Goal: Task Accomplishment & Management: Manage account settings

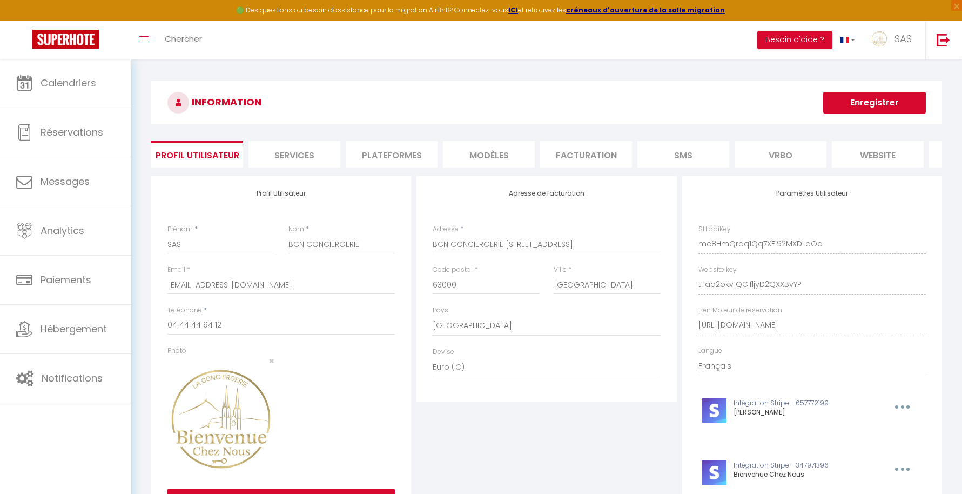
select select "28"
select select "fr"
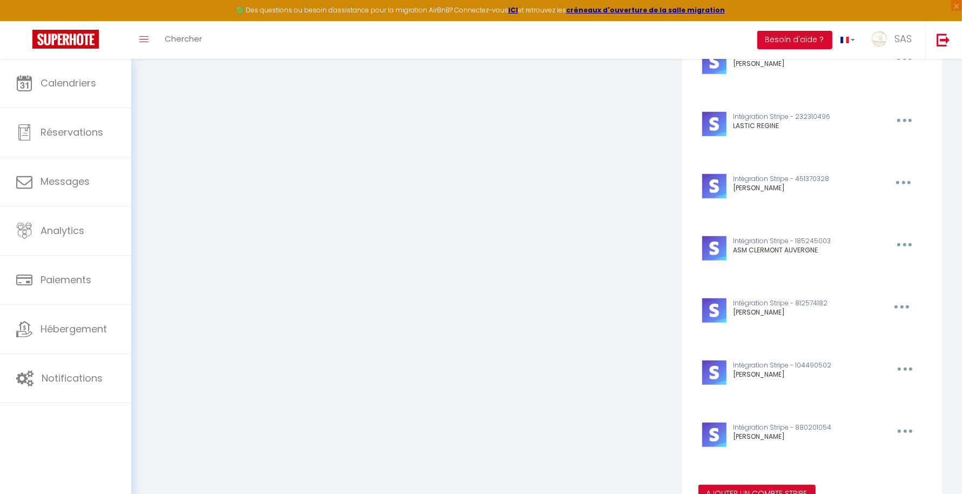
click at [156, 206] on div "Ajouter un compte Stripe × Nom du compte Stripe * [PERSON_NAME] public key (opt…" at bounding box center [481, 247] width 962 height 494
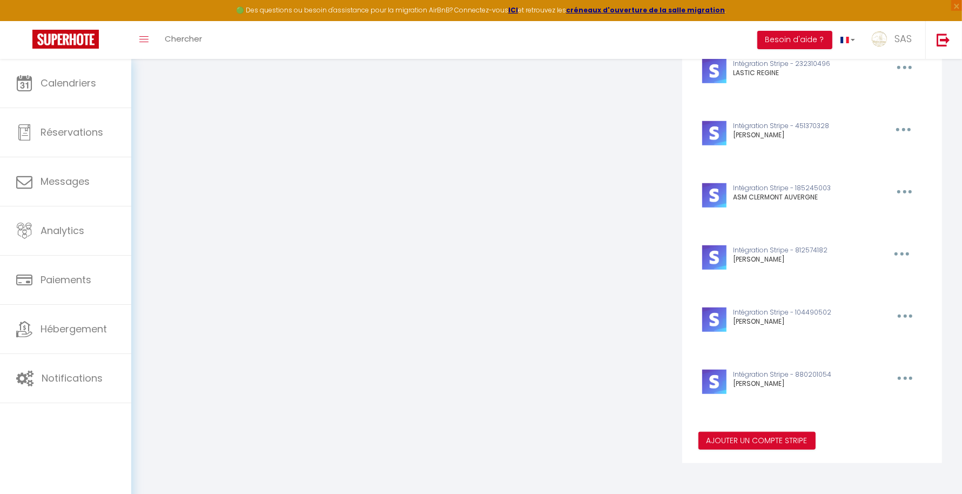
drag, startPoint x: 580, startPoint y: 104, endPoint x: 566, endPoint y: 125, distance: 26.1
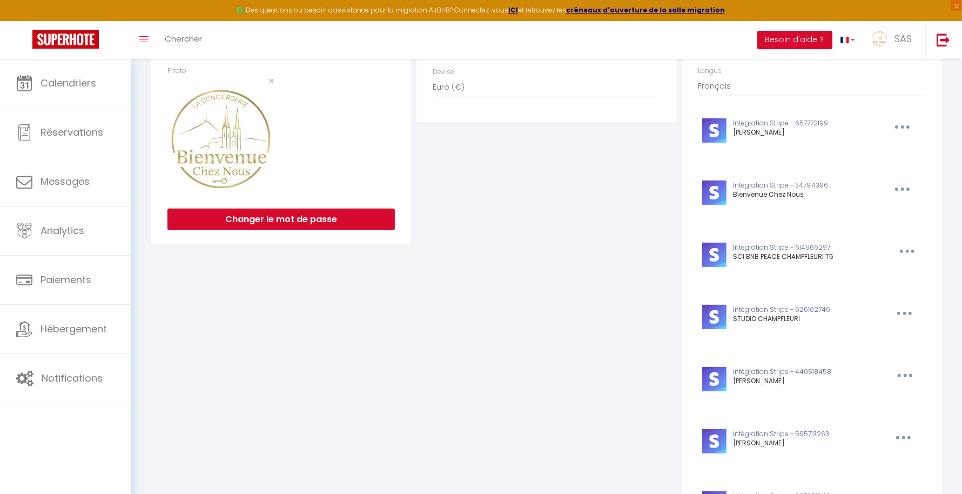
scroll to position [0, 0]
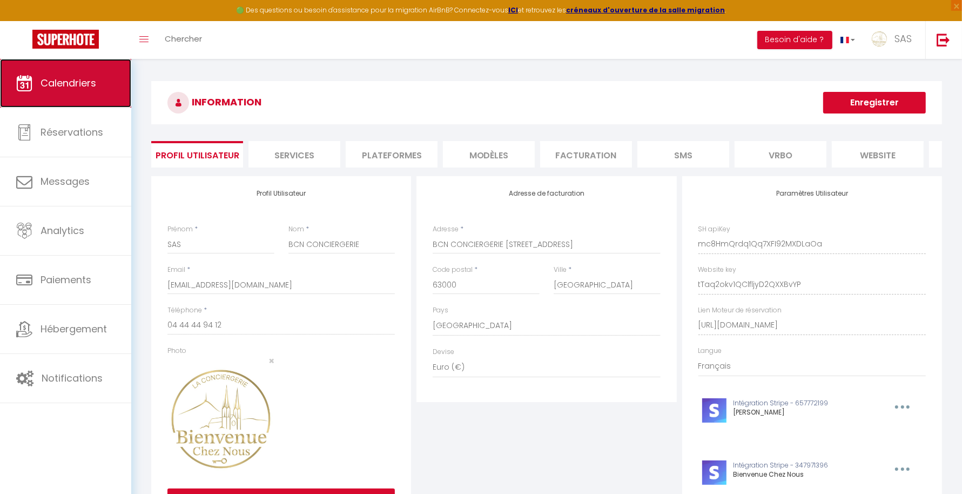
click at [119, 76] on link "Calendriers" at bounding box center [65, 83] width 131 height 49
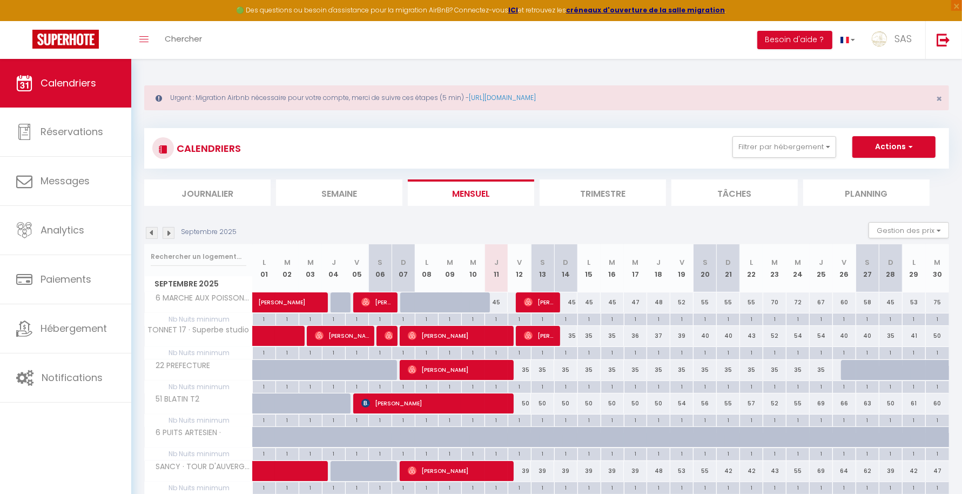
click at [188, 266] on div at bounding box center [198, 256] width 107 height 25
click at [185, 254] on input "text" at bounding box center [199, 256] width 96 height 19
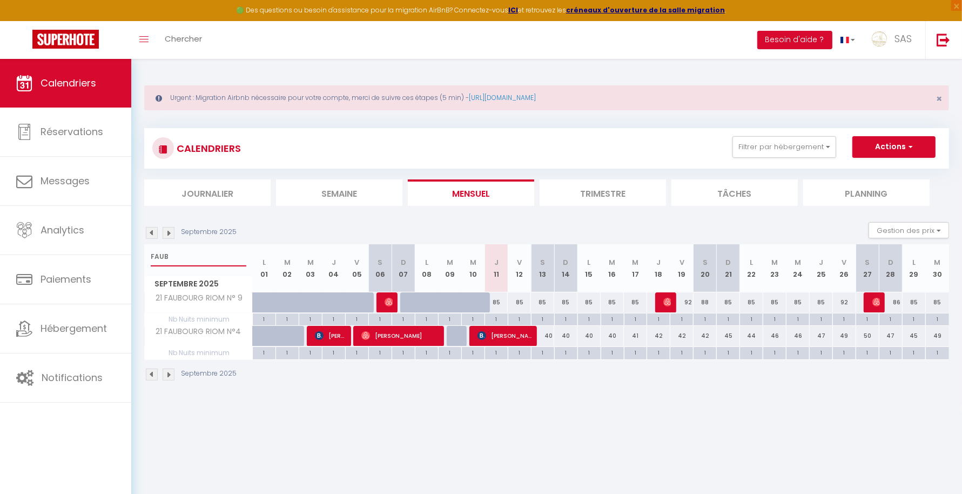
type input "FAUB"
click at [497, 340] on span "[PERSON_NAME]" at bounding box center [504, 335] width 54 height 21
select select "OK"
select select "KO"
select select "0"
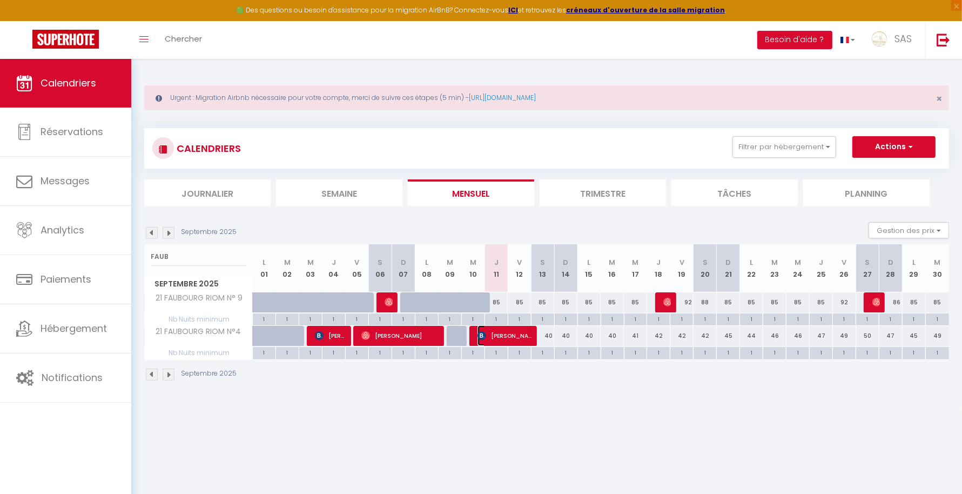
select select "0"
select select "1"
select select
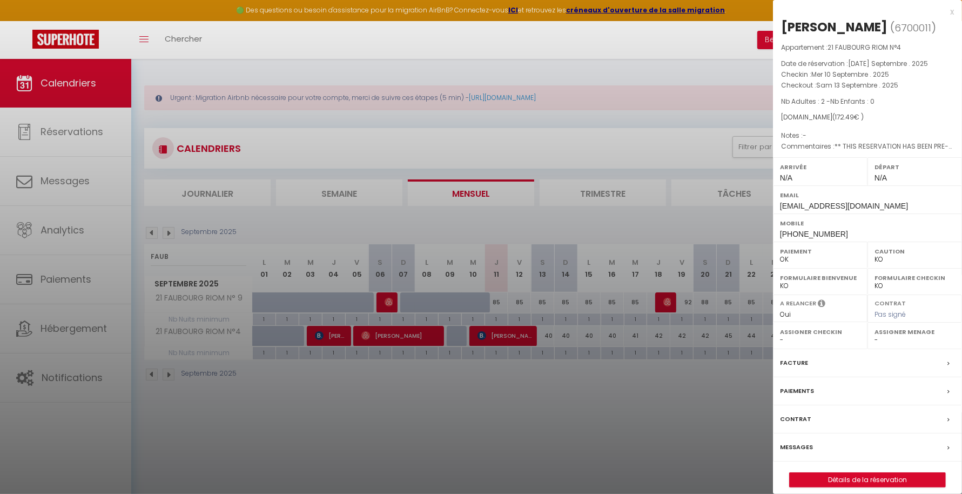
click at [512, 393] on div at bounding box center [481, 247] width 962 height 494
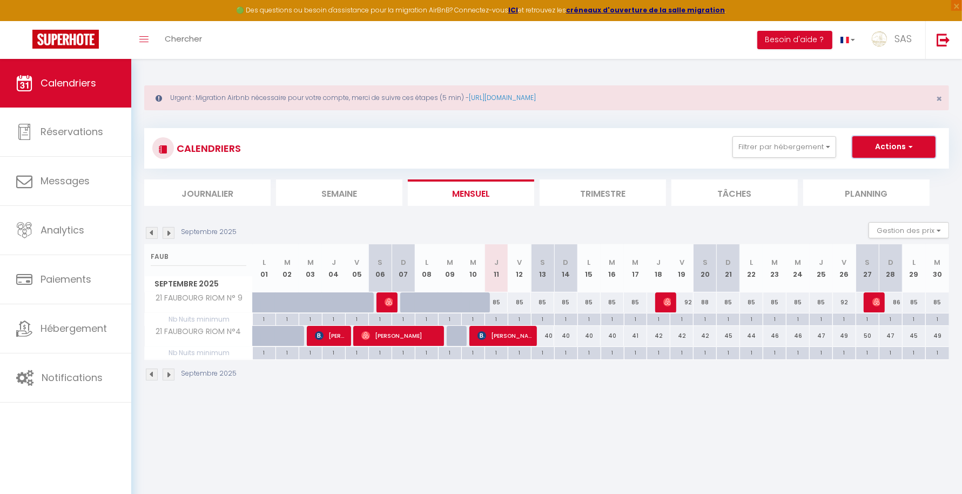
click at [911, 144] on span "button" at bounding box center [908, 146] width 6 height 11
click at [639, 427] on body "🟢 Des questions ou besoin d'assistance pour la migration AirBnB? Connectez-vous…" at bounding box center [481, 306] width 962 height 494
click at [874, 195] on li "Planning" at bounding box center [866, 192] width 126 height 26
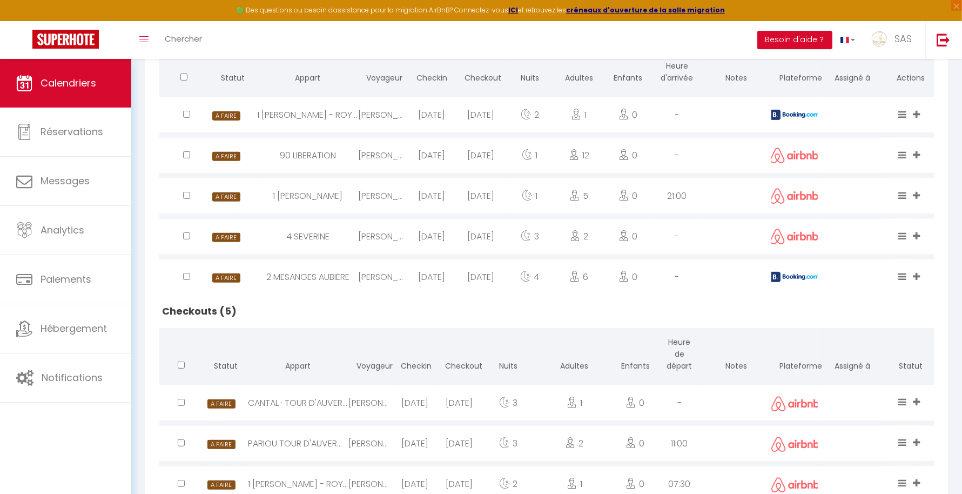
scroll to position [470, 0]
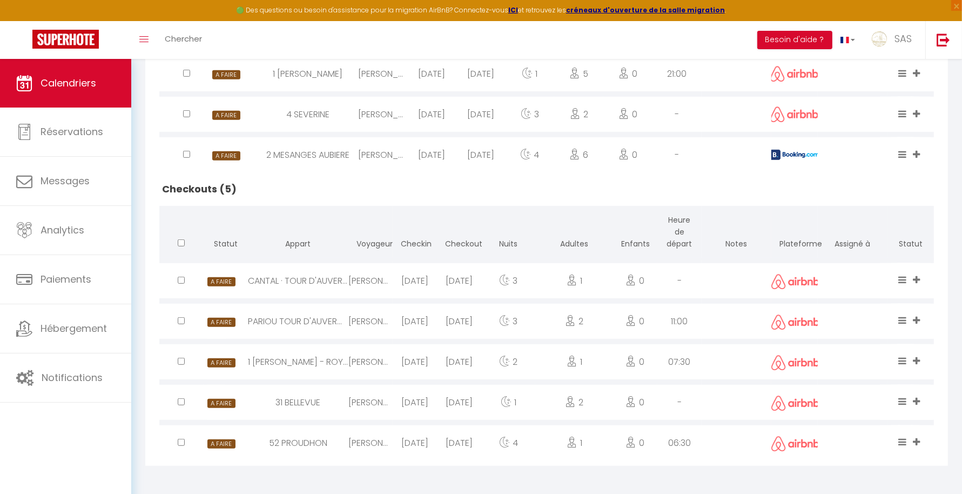
drag, startPoint x: 954, startPoint y: 333, endPoint x: 971, endPoint y: 177, distance: 157.6
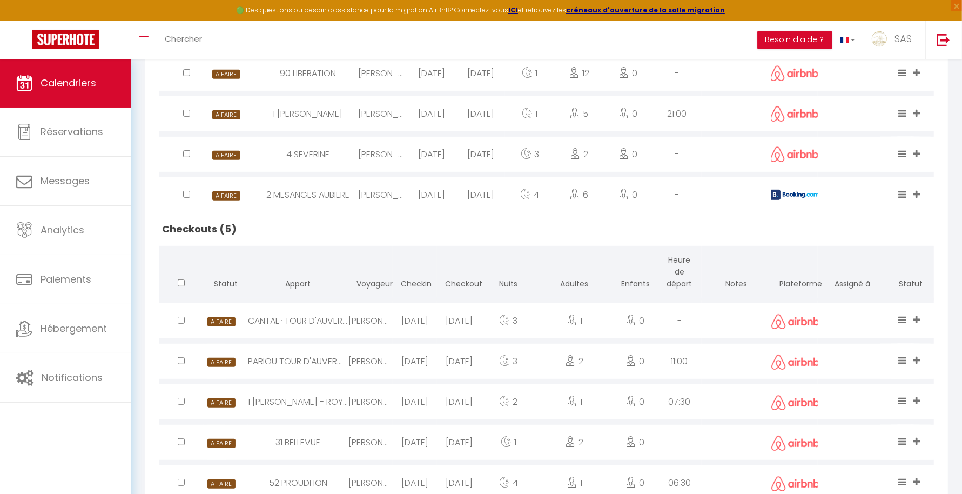
scroll to position [38, 0]
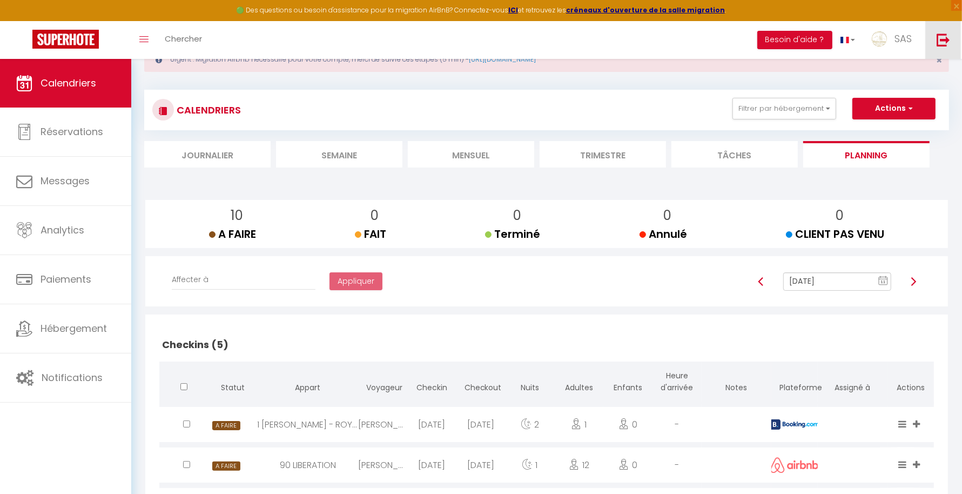
click at [945, 43] on img at bounding box center [942, 39] width 13 height 13
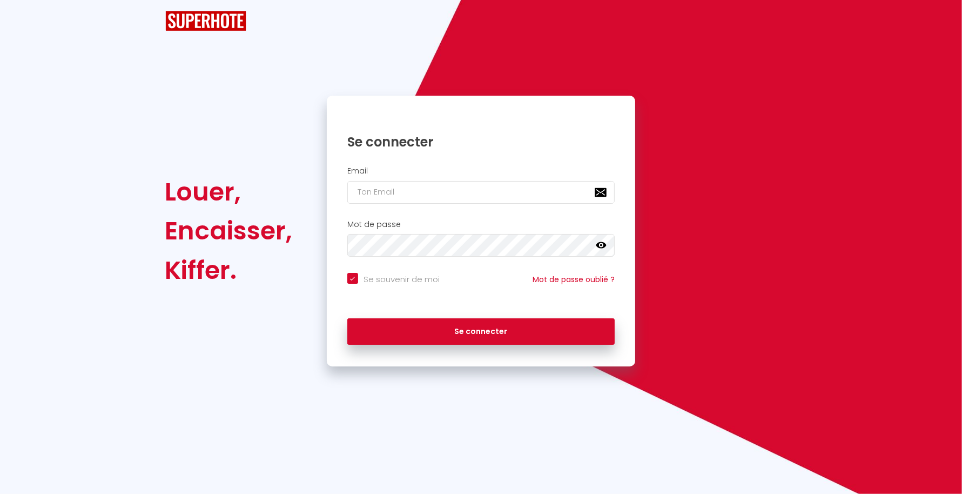
checkbox input "true"
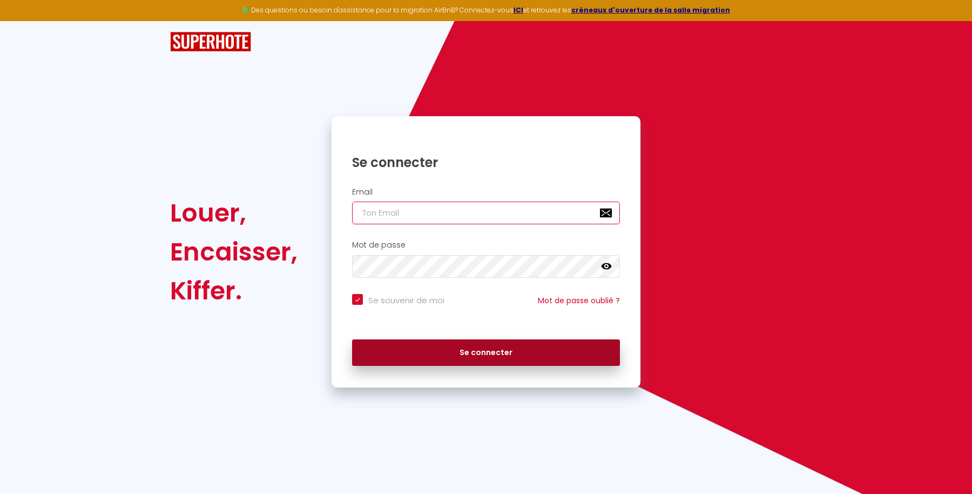
type input "[EMAIL_ADDRESS][DOMAIN_NAME]"
click at [451, 360] on button "Se connecter" at bounding box center [486, 352] width 268 height 27
checkbox input "true"
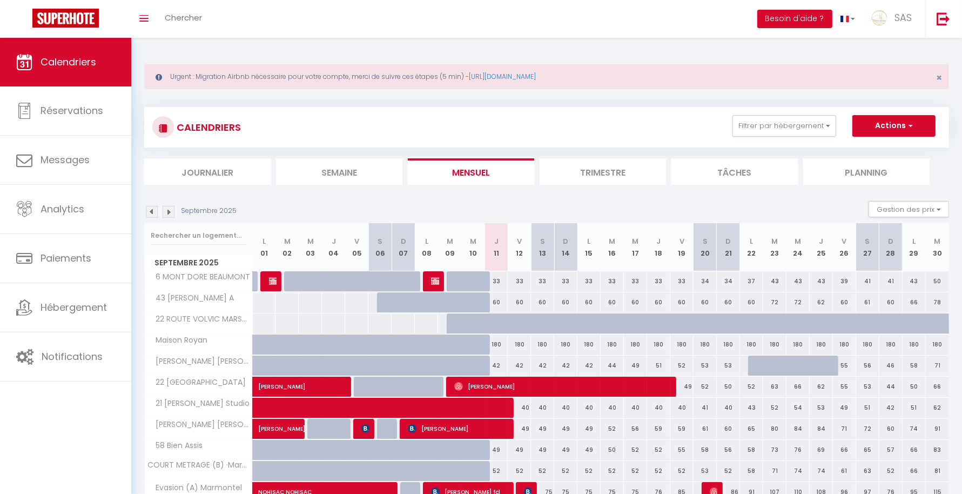
click at [856, 183] on li "Planning" at bounding box center [866, 171] width 126 height 26
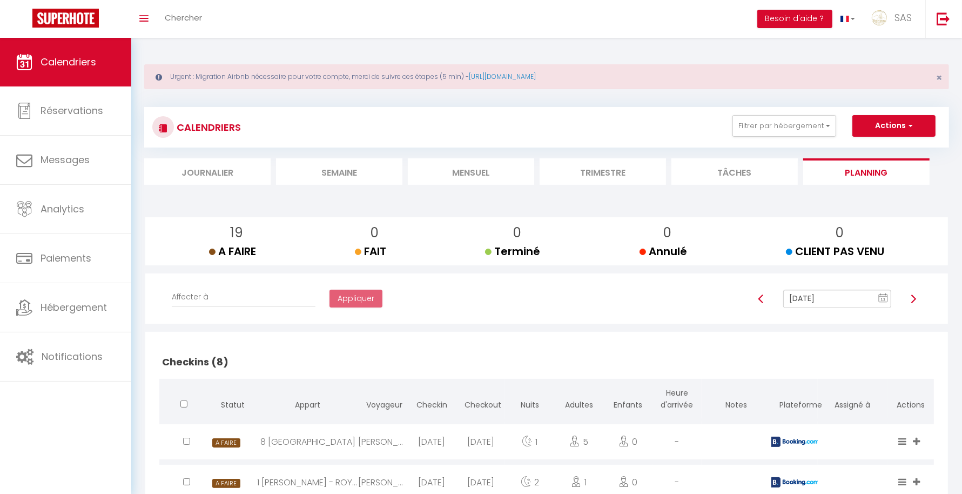
click at [480, 171] on li "Mensuel" at bounding box center [471, 171] width 126 height 26
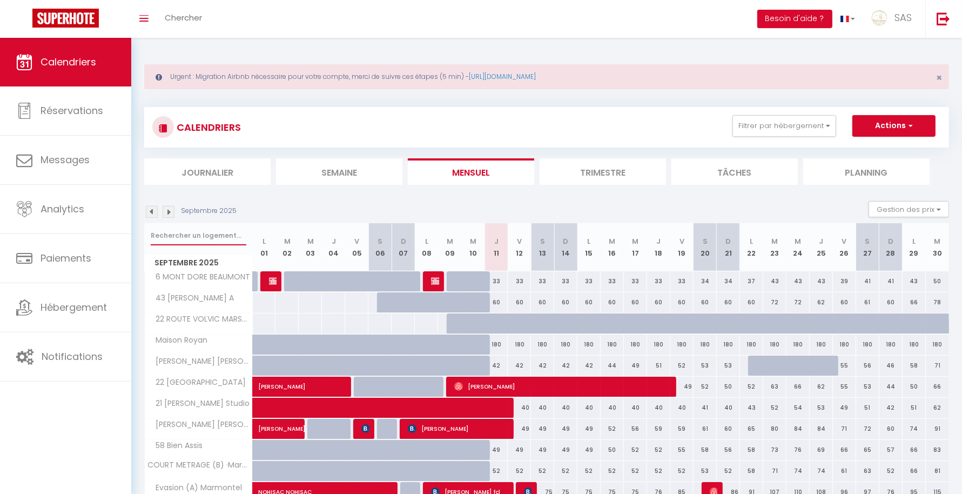
click at [200, 235] on input "text" at bounding box center [199, 235] width 96 height 19
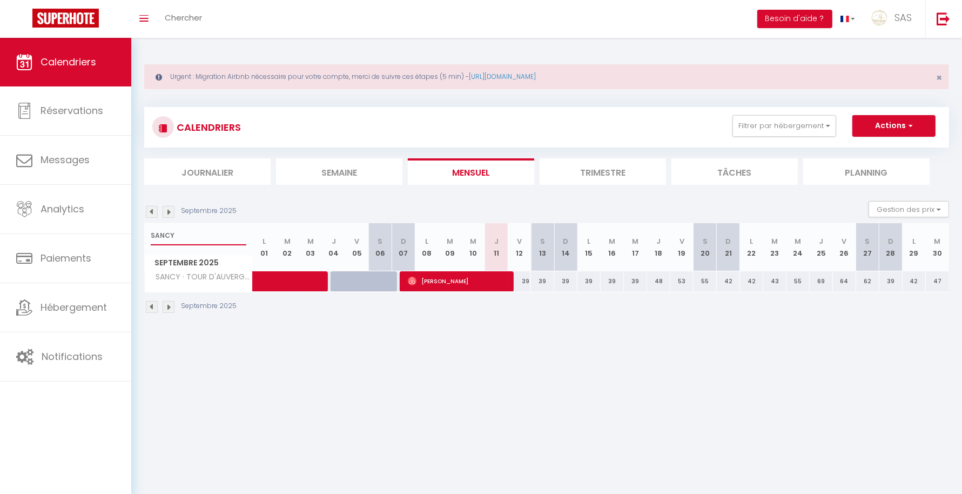
drag, startPoint x: 179, startPoint y: 231, endPoint x: 143, endPoint y: 228, distance: 35.7
click at [143, 228] on div "Urgent : Migration Airbnb nécessaire pour votre compte, merci de suivre ces éta…" at bounding box center [546, 187] width 830 height 299
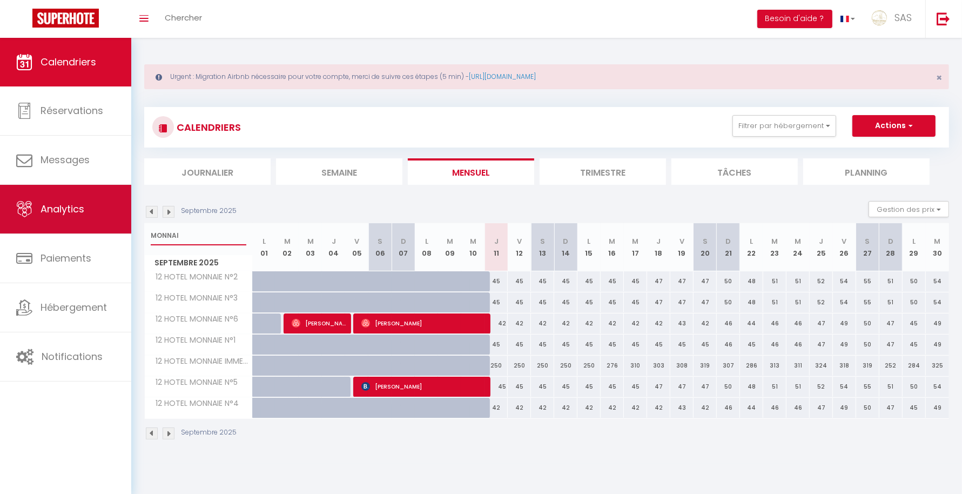
drag, startPoint x: 192, startPoint y: 237, endPoint x: 124, endPoint y: 233, distance: 67.6
click at [124, 233] on div "🟢 Des questions ou besoin d'assistance pour la migration AirBnB? Connectez-vous…" at bounding box center [481, 250] width 962 height 425
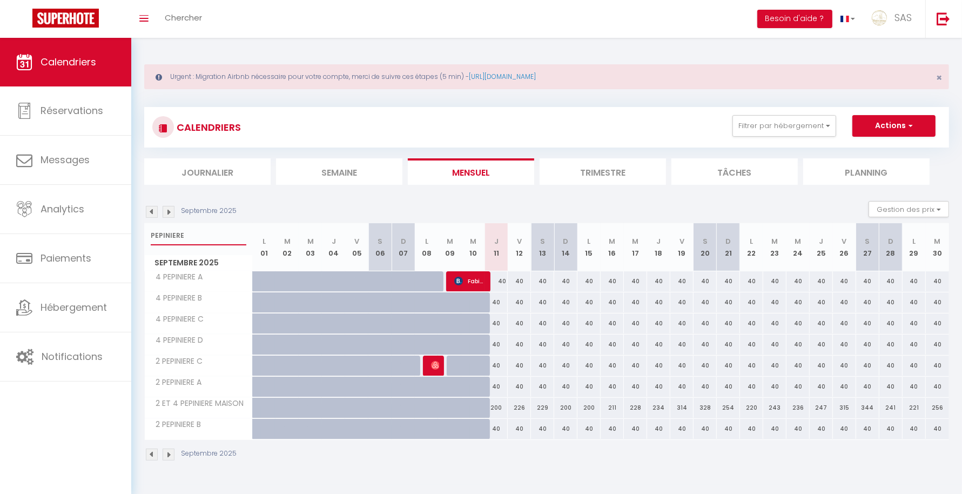
type input "PEPINIERE"
